Goal: Task Accomplishment & Management: Manage account settings

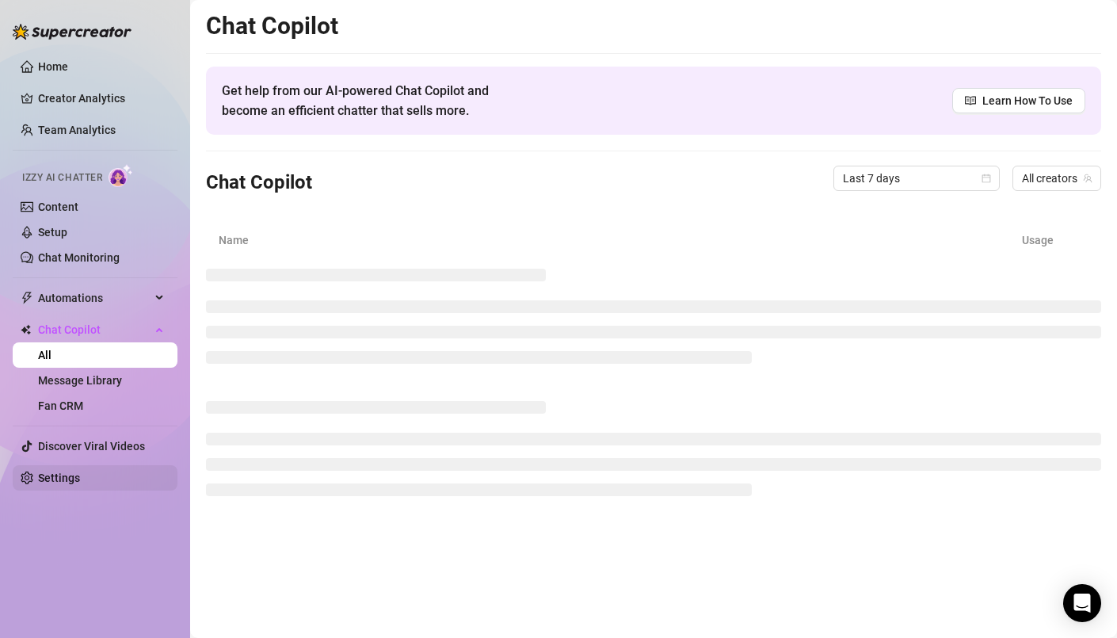
drag, startPoint x: 59, startPoint y: 473, endPoint x: 67, endPoint y: 466, distance: 10.7
click at [59, 473] on link "Settings" at bounding box center [59, 477] width 42 height 13
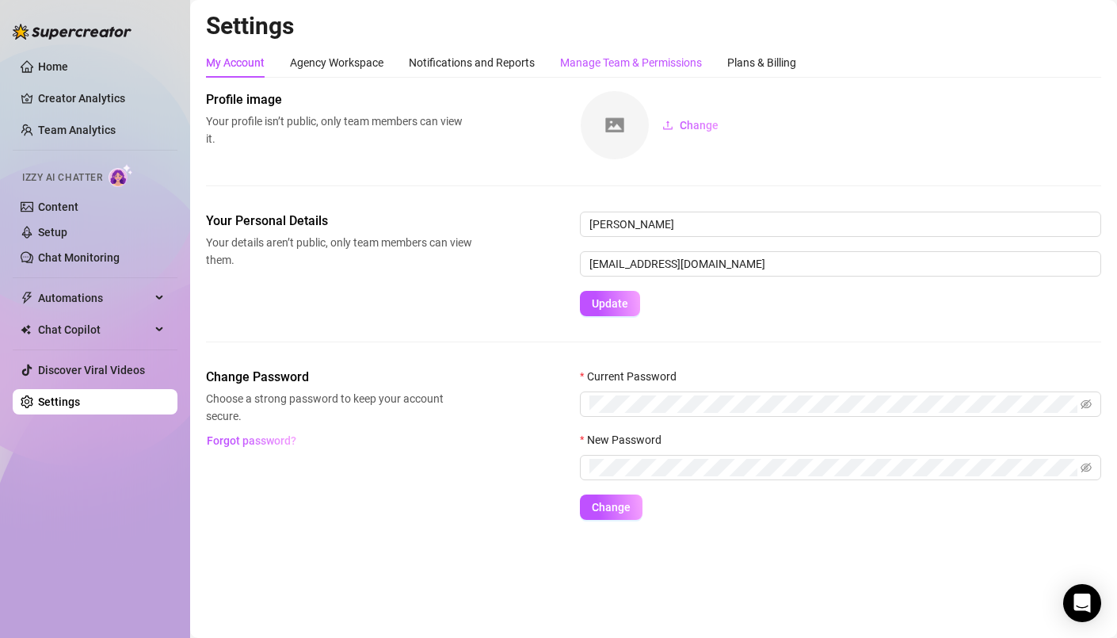
click at [638, 63] on div "Manage Team & Permissions" at bounding box center [631, 62] width 142 height 17
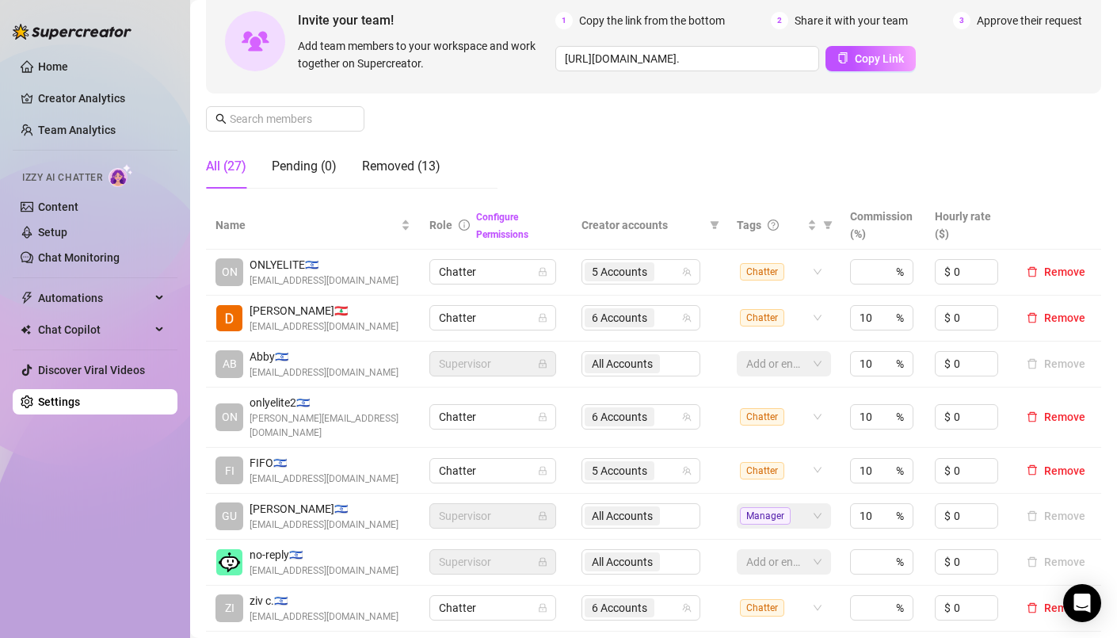
scroll to position [158, 0]
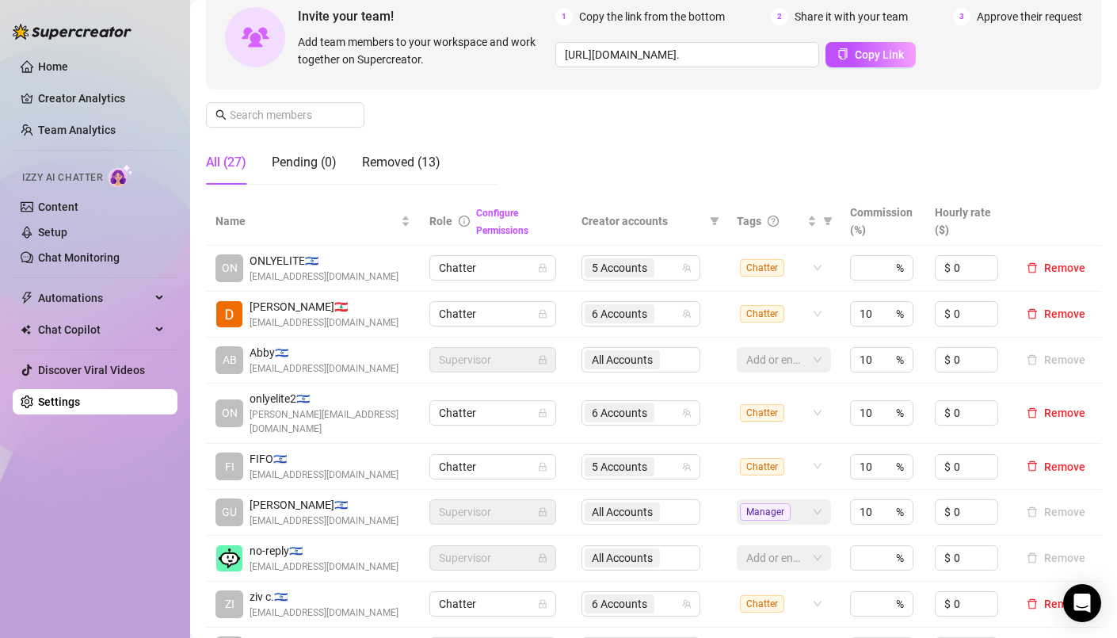
click at [611, 360] on div "All Accounts" at bounding box center [640, 359] width 119 height 25
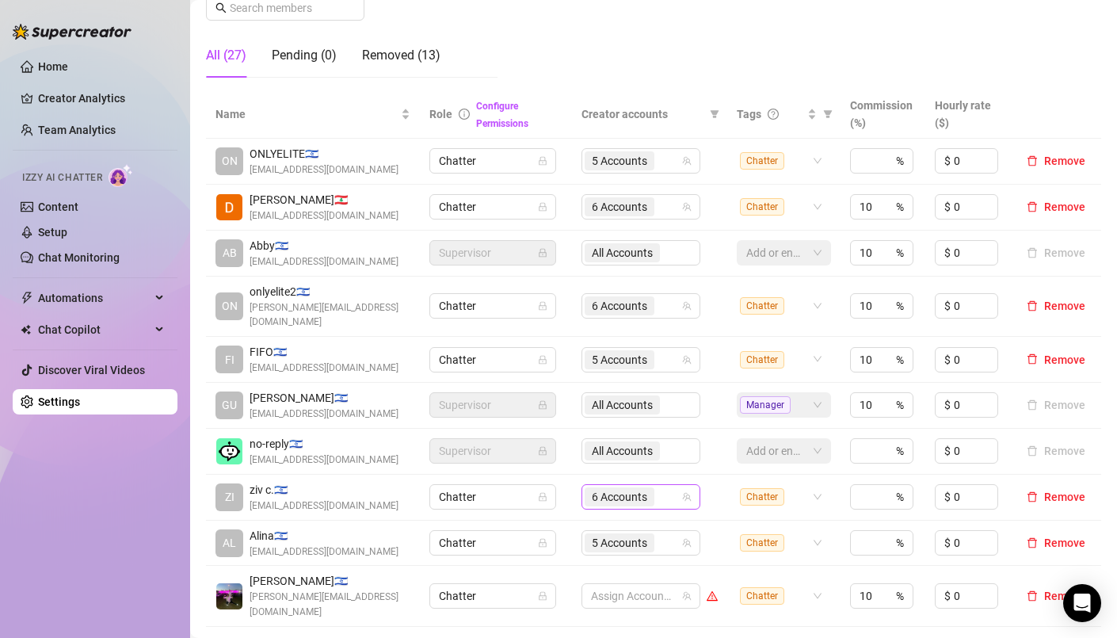
scroll to position [284, 0]
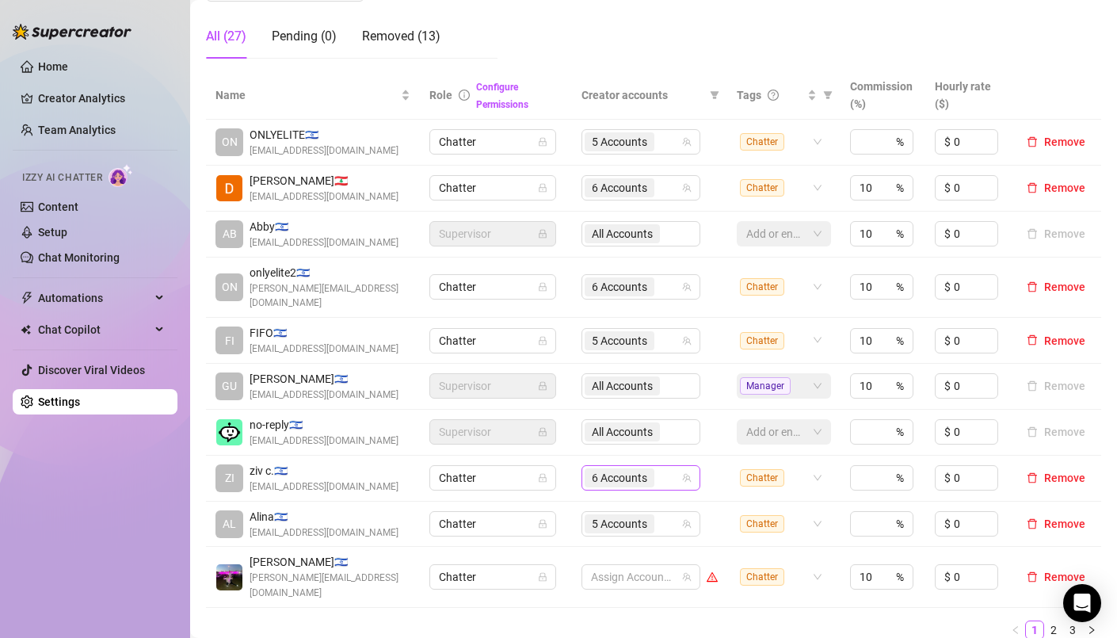
click at [592, 469] on span "6 Accounts" at bounding box center [619, 477] width 55 height 17
click at [472, 620] on ul "1 2 3" at bounding box center [653, 629] width 895 height 19
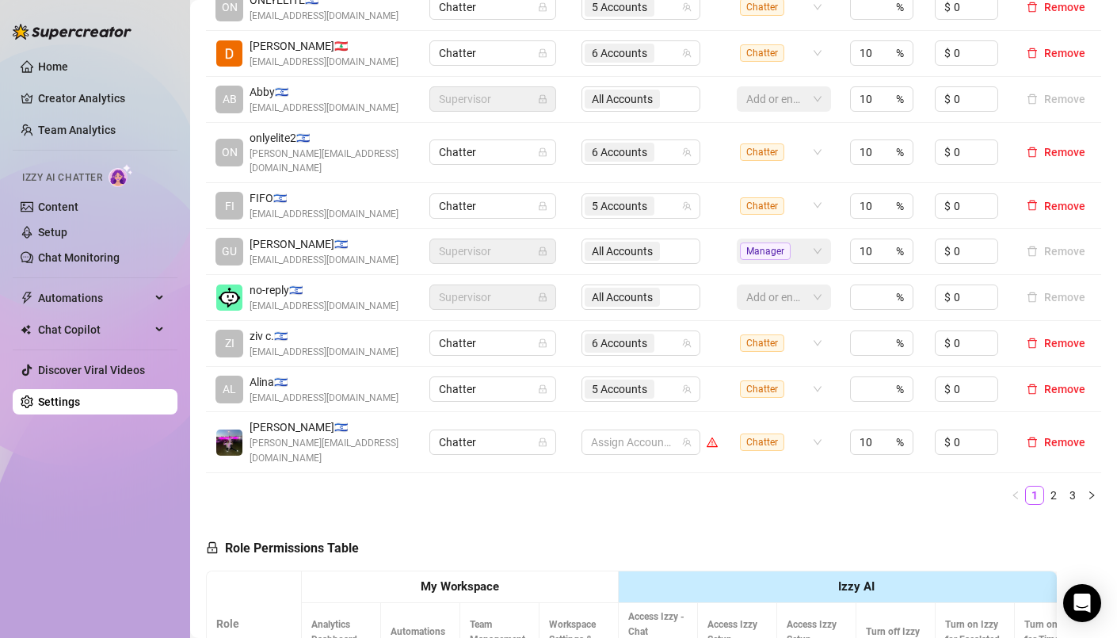
scroll to position [421, 0]
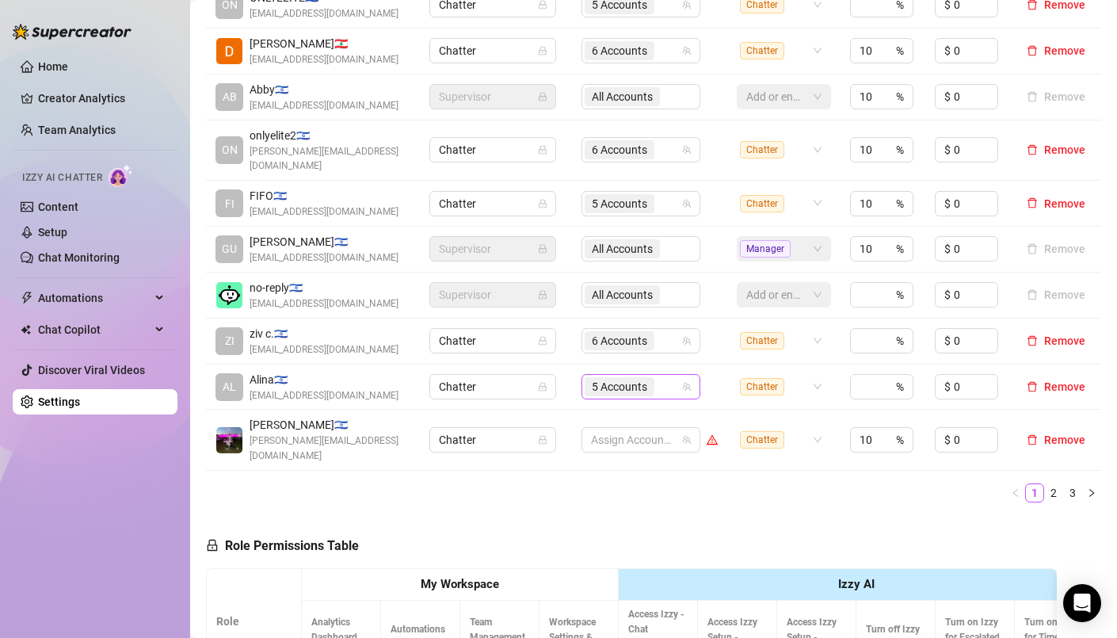
click at [631, 378] on span "5 Accounts" at bounding box center [619, 386] width 55 height 17
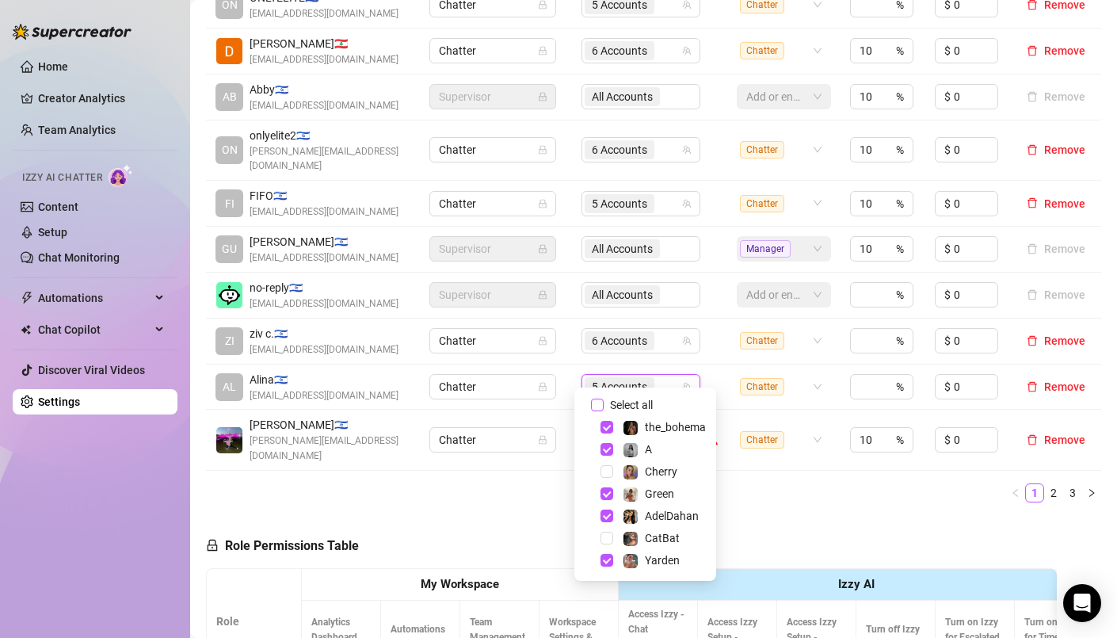
click at [642, 405] on span "Select all" at bounding box center [631, 404] width 55 height 17
click at [604, 405] on input "Select all" at bounding box center [597, 404] width 13 height 13
click at [642, 405] on span "Select all" at bounding box center [631, 404] width 55 height 17
click at [604, 405] on input "Select all" at bounding box center [597, 404] width 13 height 13
checkbox input "false"
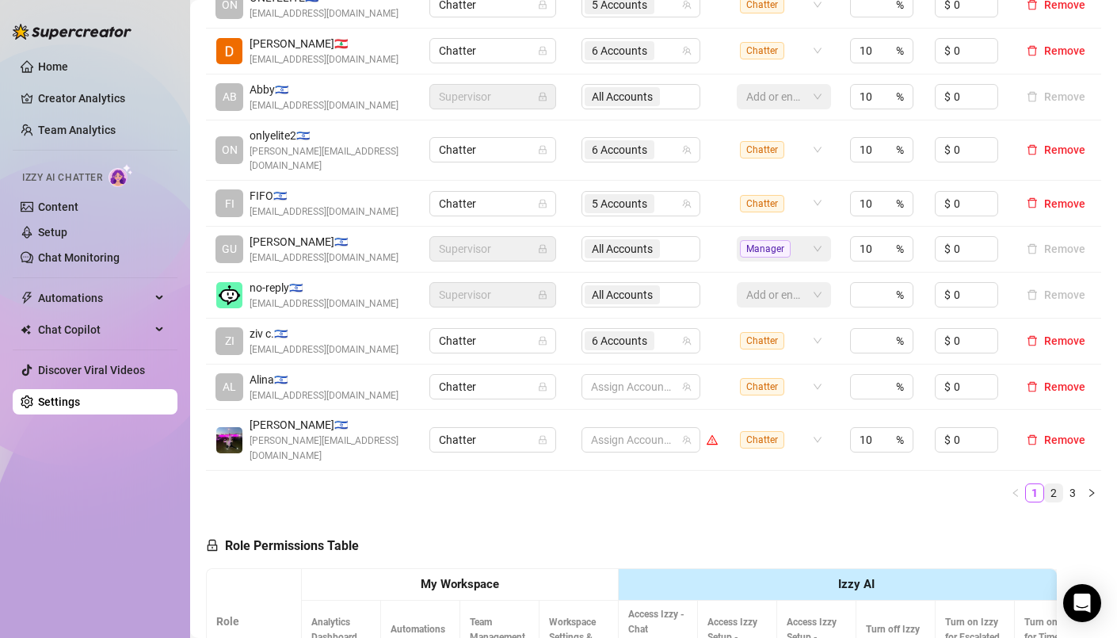
click at [1045, 484] on link "2" at bounding box center [1053, 492] width 17 height 17
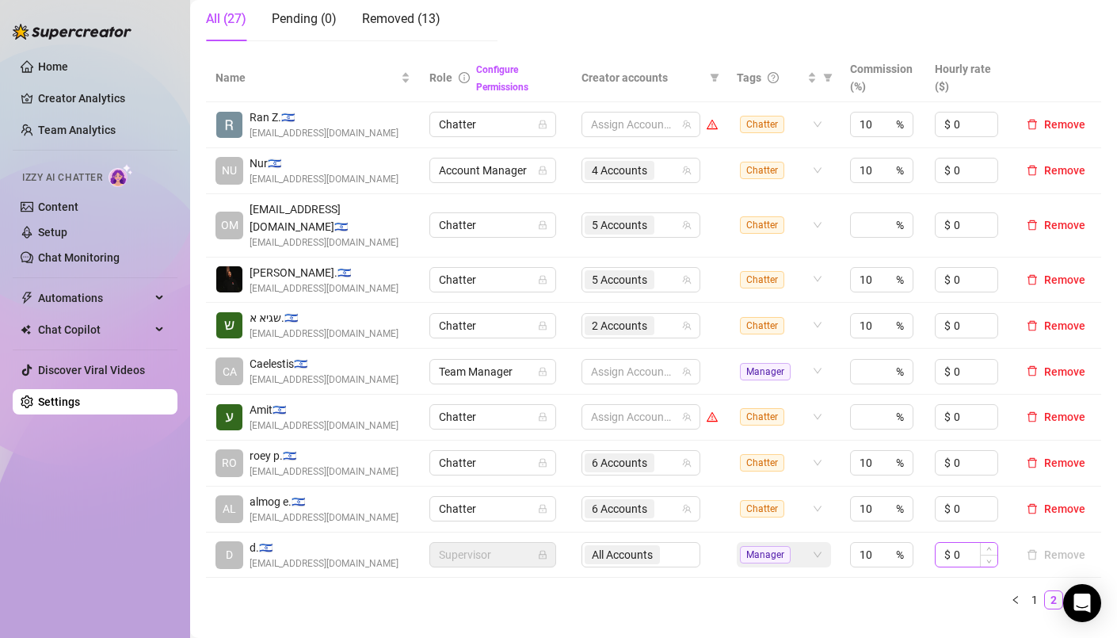
scroll to position [319, 0]
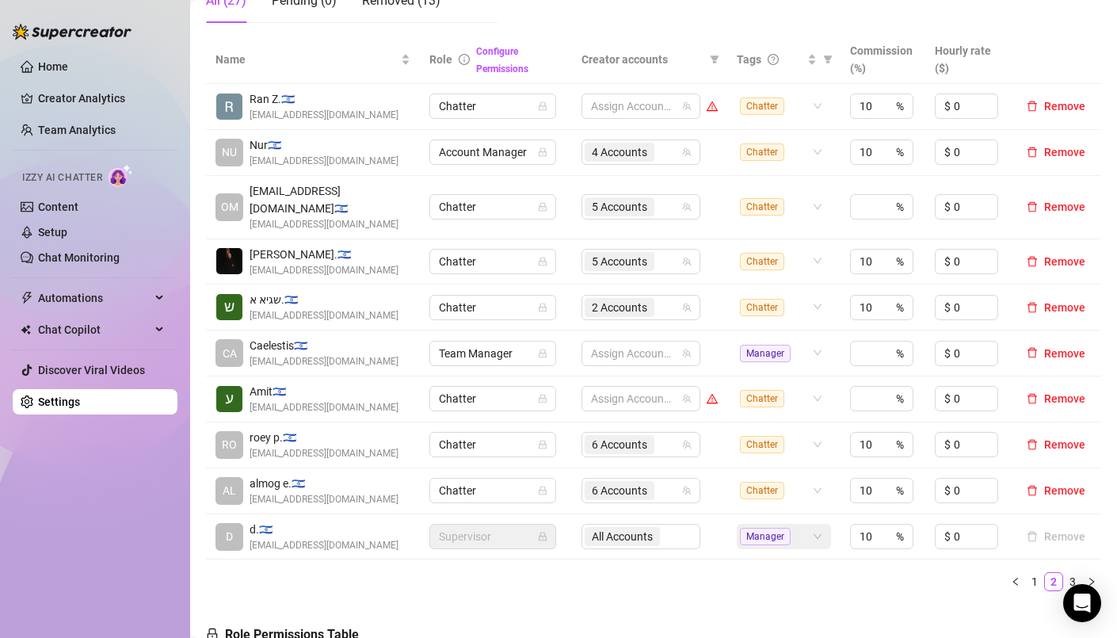
click at [1064, 573] on link "3" at bounding box center [1072, 581] width 17 height 17
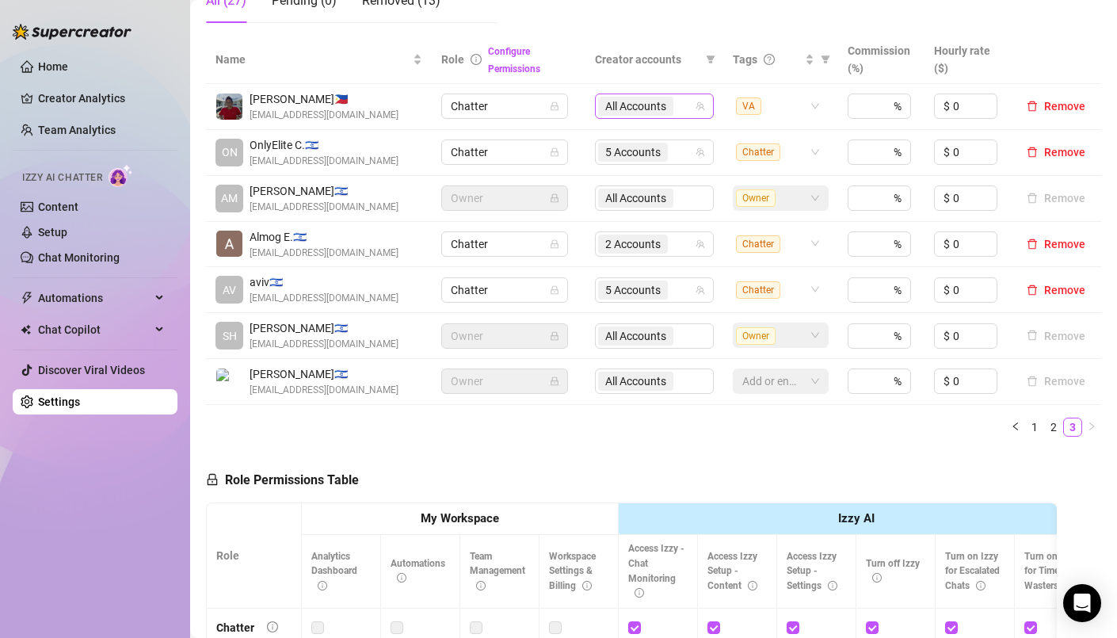
click at [645, 110] on span "All Accounts" at bounding box center [635, 105] width 61 height 17
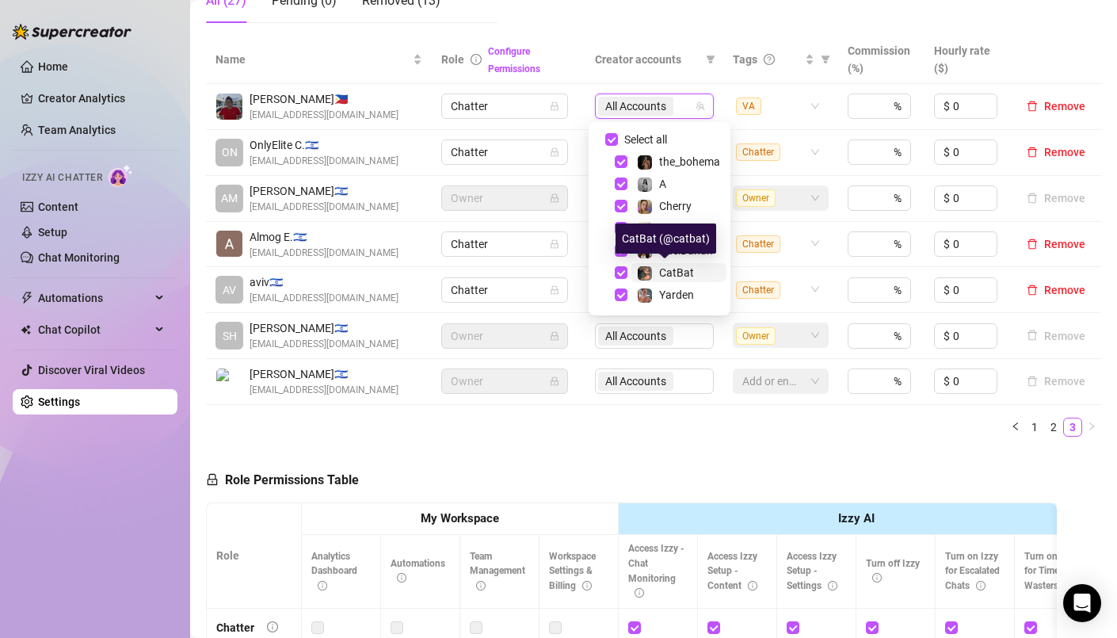
click at [652, 276] on span at bounding box center [645, 273] width 16 height 16
checkbox input "false"
click at [514, 426] on ul "1 2 3" at bounding box center [653, 426] width 895 height 19
